Goal: Information Seeking & Learning: Learn about a topic

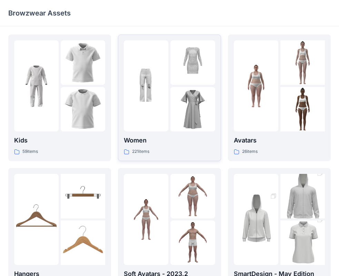
click at [181, 99] on div at bounding box center [192, 109] width 44 height 44
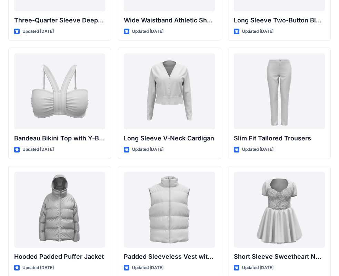
scroll to position [712, 0]
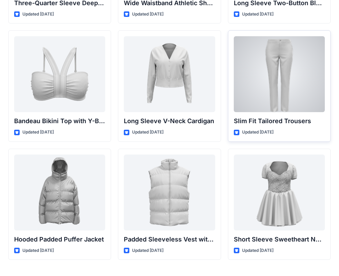
click at [271, 60] on div at bounding box center [279, 74] width 91 height 76
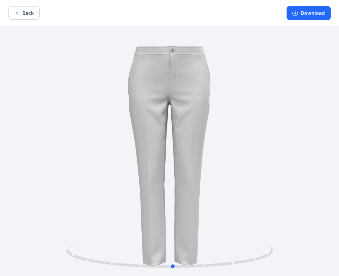
drag, startPoint x: 189, startPoint y: 134, endPoint x: 193, endPoint y: 131, distance: 4.4
click at [193, 131] on div at bounding box center [169, 151] width 339 height 251
click at [30, 11] on button "Back" at bounding box center [23, 12] width 31 height 13
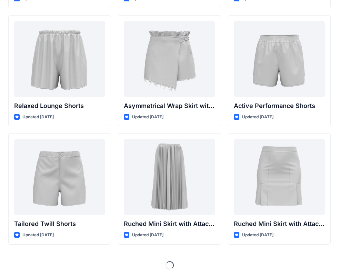
scroll to position [1674, 0]
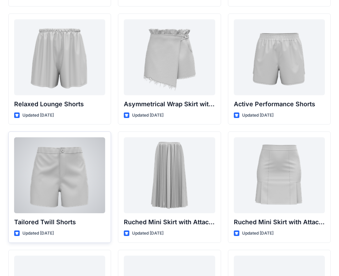
click at [59, 161] on div at bounding box center [59, 175] width 91 height 76
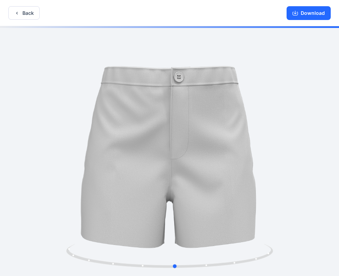
drag, startPoint x: 216, startPoint y: 154, endPoint x: 227, endPoint y: 157, distance: 11.7
click at [227, 157] on div at bounding box center [169, 151] width 339 height 251
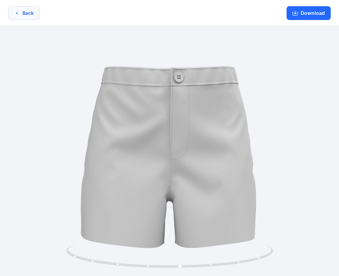
click at [29, 9] on button "Back" at bounding box center [23, 12] width 31 height 13
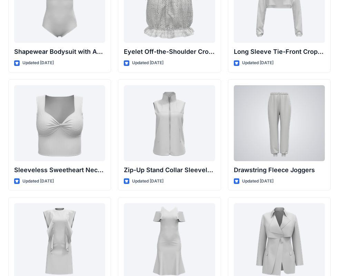
scroll to position [2363, 0]
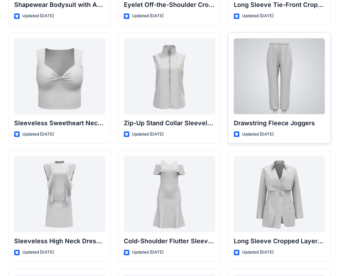
click at [277, 71] on div at bounding box center [279, 76] width 91 height 76
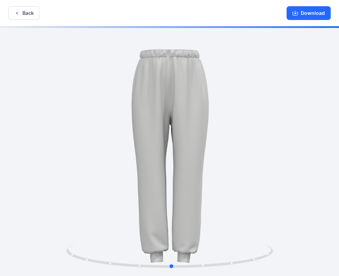
click at [201, 121] on div at bounding box center [169, 151] width 339 height 251
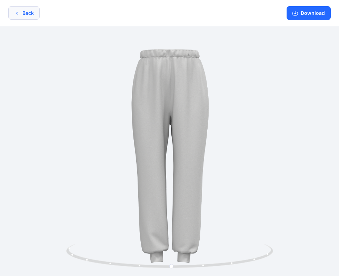
click at [31, 16] on button "Back" at bounding box center [23, 12] width 31 height 13
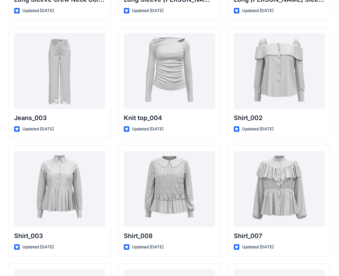
scroll to position [2962, 0]
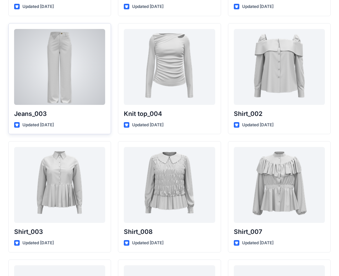
click at [75, 80] on div at bounding box center [59, 67] width 91 height 76
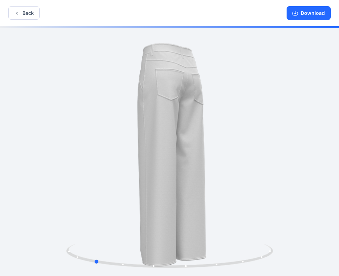
drag, startPoint x: 195, startPoint y: 140, endPoint x: 119, endPoint y: 137, distance: 75.5
click at [119, 137] on div at bounding box center [169, 151] width 339 height 251
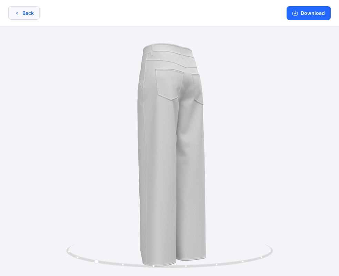
click at [24, 7] on button "Back" at bounding box center [23, 12] width 31 height 13
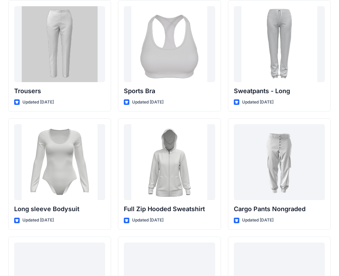
scroll to position [5818, 0]
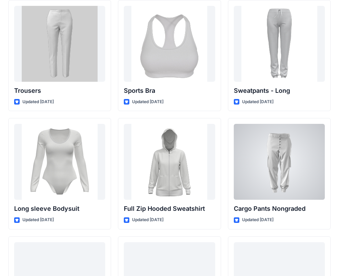
click at [290, 183] on div at bounding box center [279, 162] width 91 height 76
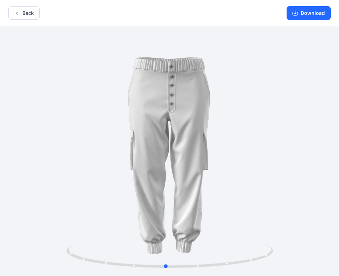
drag, startPoint x: 188, startPoint y: 159, endPoint x: 202, endPoint y: 164, distance: 14.0
click at [202, 164] on div at bounding box center [169, 151] width 339 height 251
click at [314, 10] on button "Download" at bounding box center [308, 13] width 44 height 14
